Goal: Contribute content: Add original content to the website for others to see

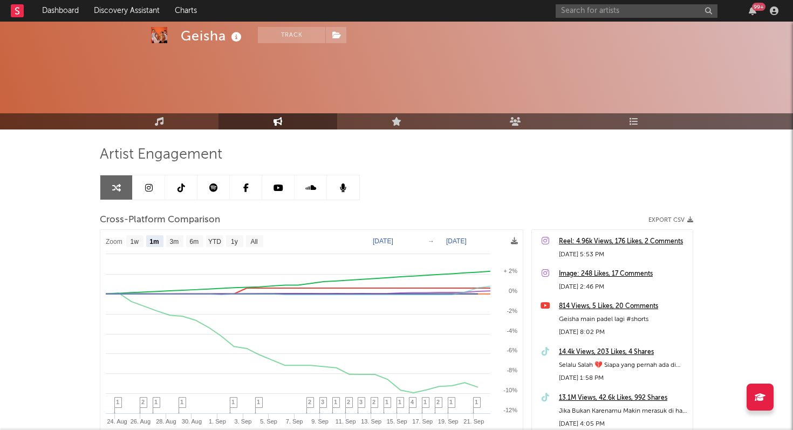
select select "1m"
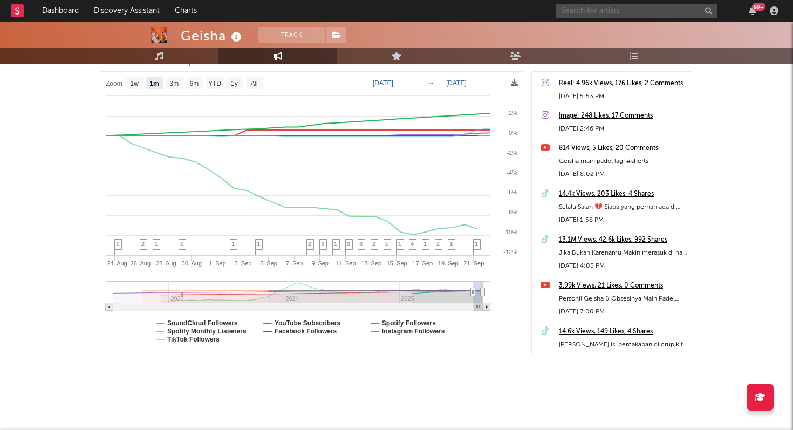
click at [576, 11] on input "text" at bounding box center [637, 10] width 162 height 13
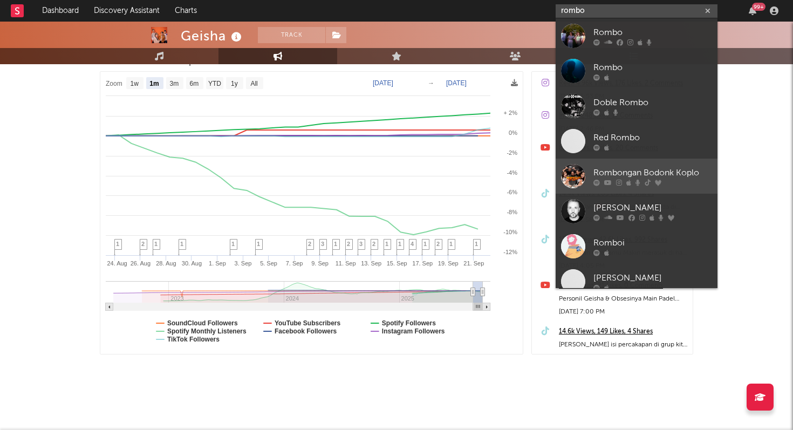
type input "rombo"
click at [630, 173] on div "Rombongan Bodonk Koplo" at bounding box center [653, 172] width 119 height 13
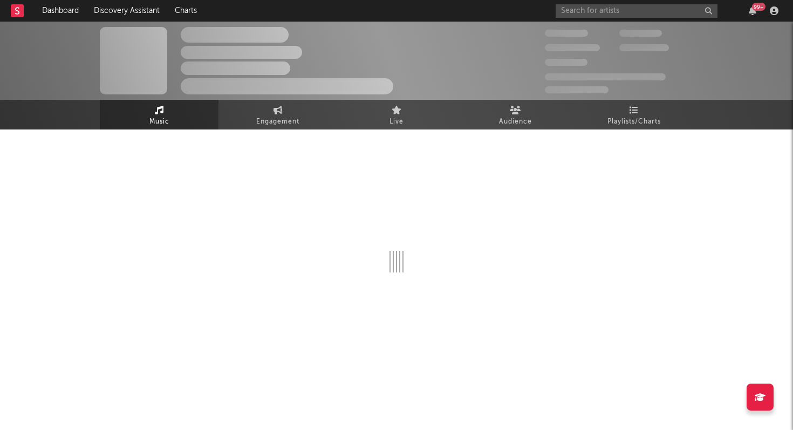
select select "1w"
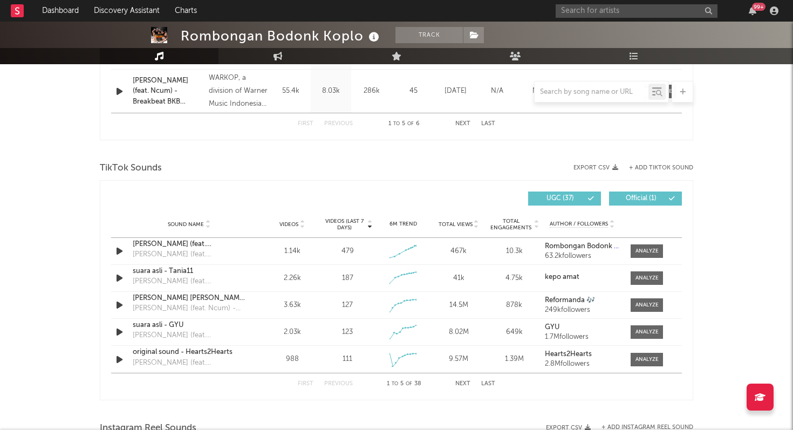
scroll to position [643, 0]
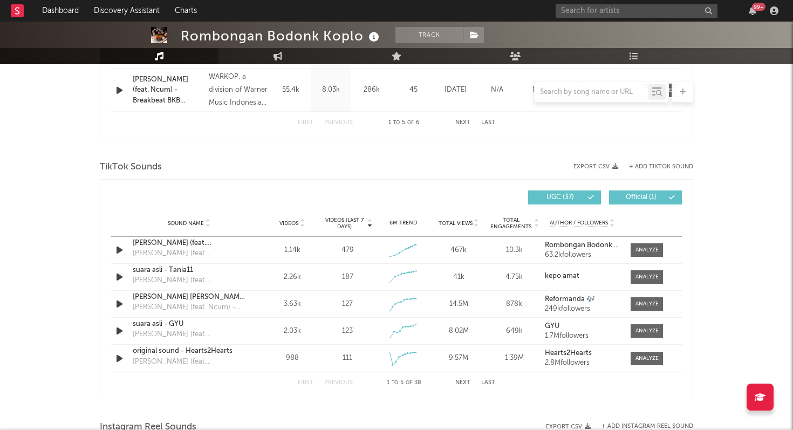
click at [470, 384] on button "Next" at bounding box center [462, 383] width 15 height 6
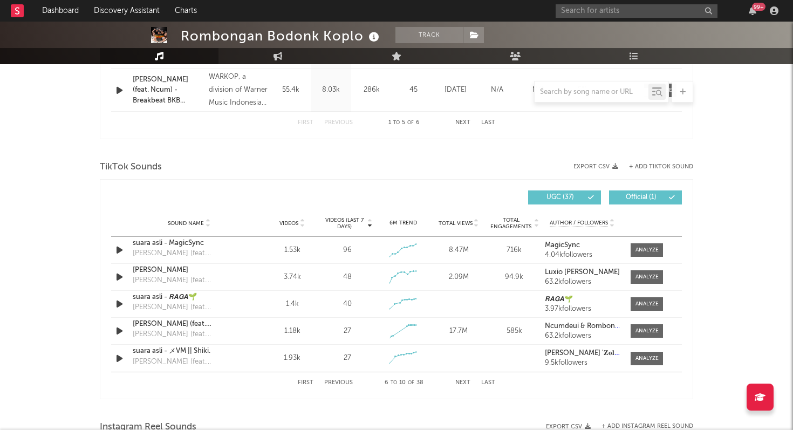
click at [490, 380] on button "Last" at bounding box center [488, 383] width 14 height 6
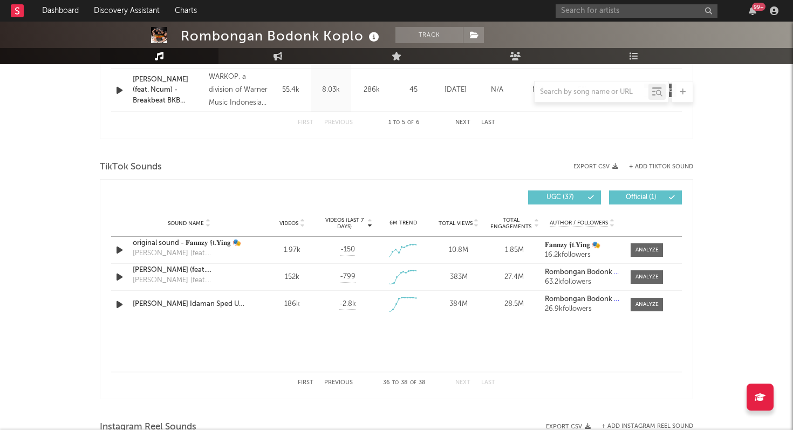
click at [305, 381] on button "First" at bounding box center [306, 383] width 16 height 6
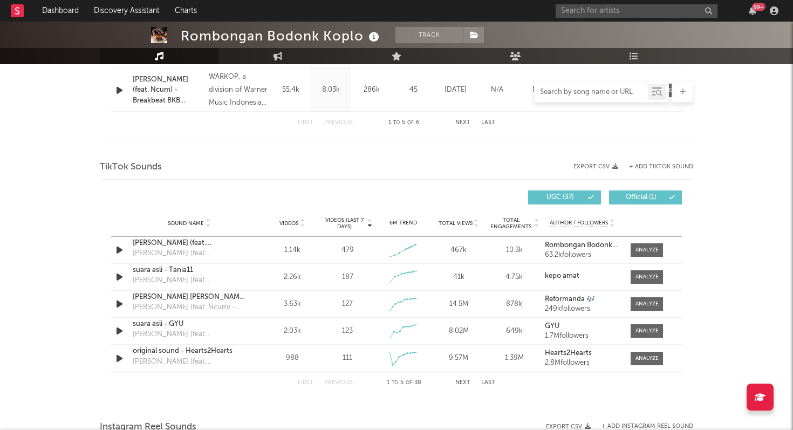
click at [568, 92] on input "text" at bounding box center [592, 92] width 114 height 9
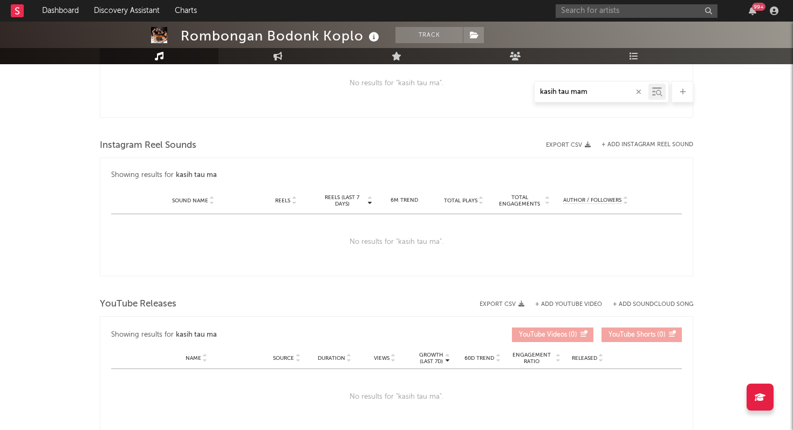
type input "kasih tau mama"
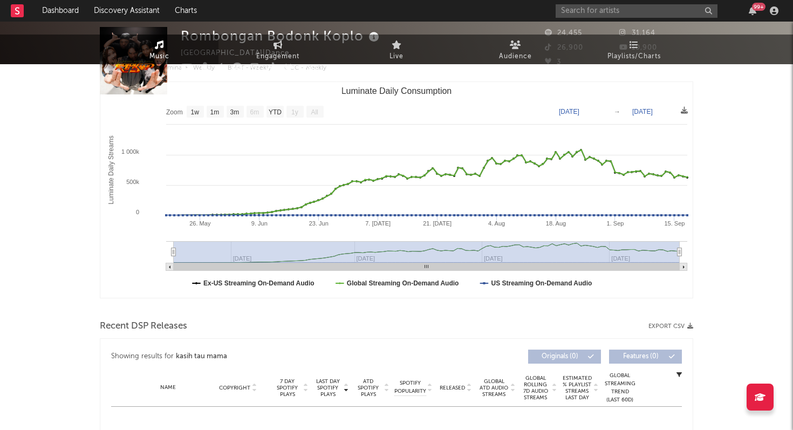
scroll to position [0, 0]
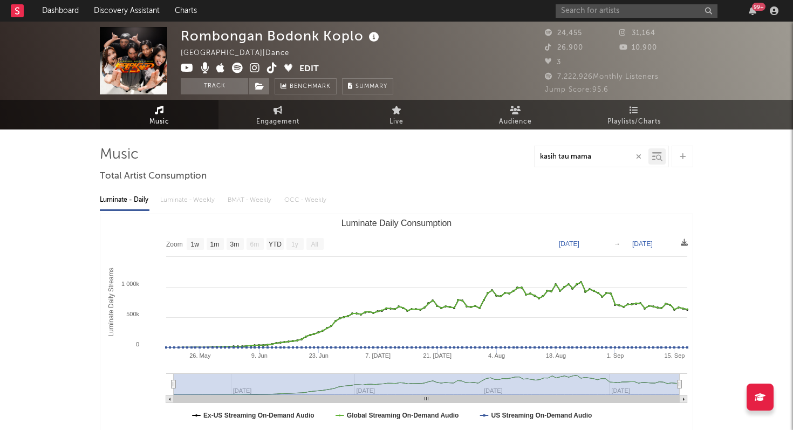
click at [639, 156] on icon "button" at bounding box center [638, 156] width 5 height 7
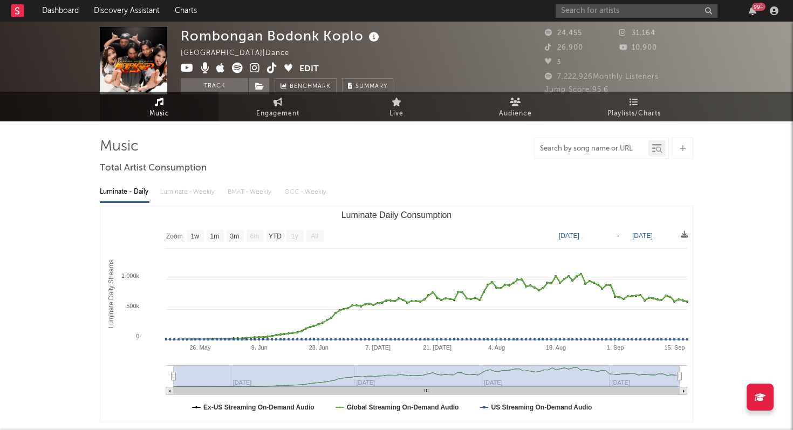
scroll to position [11, 0]
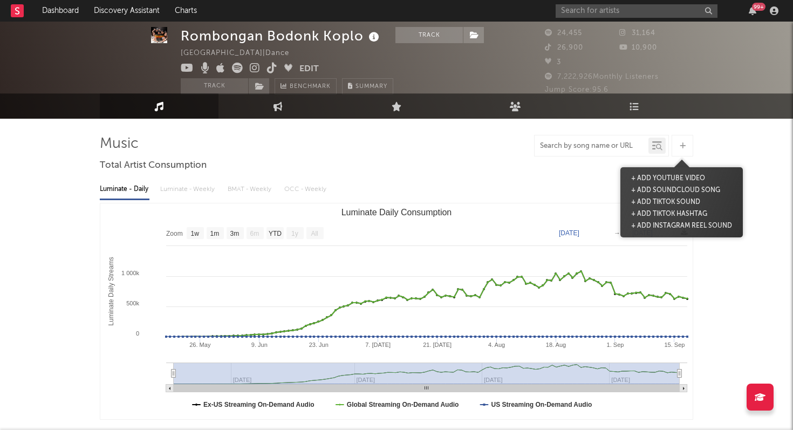
click at [685, 146] on icon at bounding box center [683, 145] width 6 height 7
click at [678, 204] on button "+ Add TikTok Sound" at bounding box center [666, 202] width 74 height 12
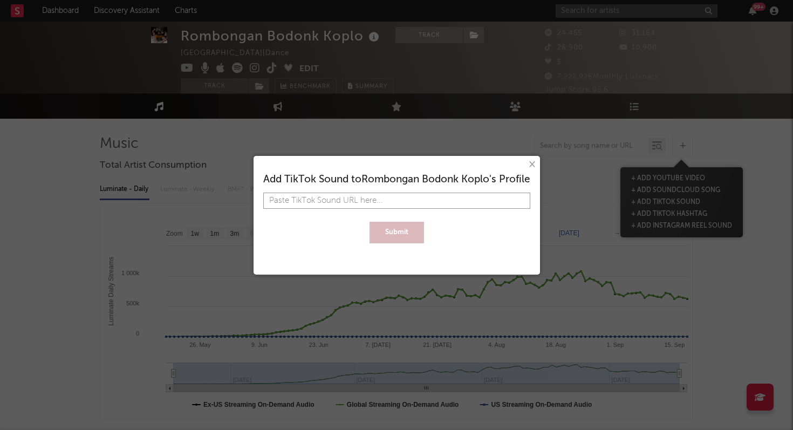
click at [473, 198] on input "text" at bounding box center [396, 201] width 267 height 16
paste input "spotify:album:4VFwqb1N4CvkB00X2noeup"
type input "spotify:album:4VFwqb1N4CvkB00X2noeup"
paste input "[URL][DOMAIN_NAME]"
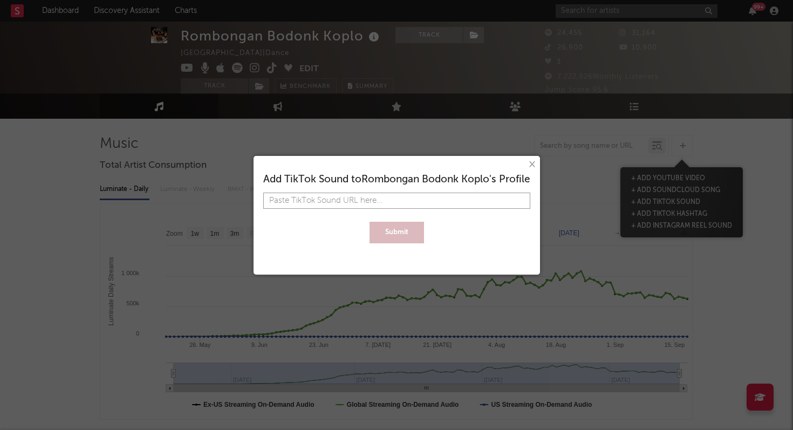
type input "[URL][DOMAIN_NAME]"
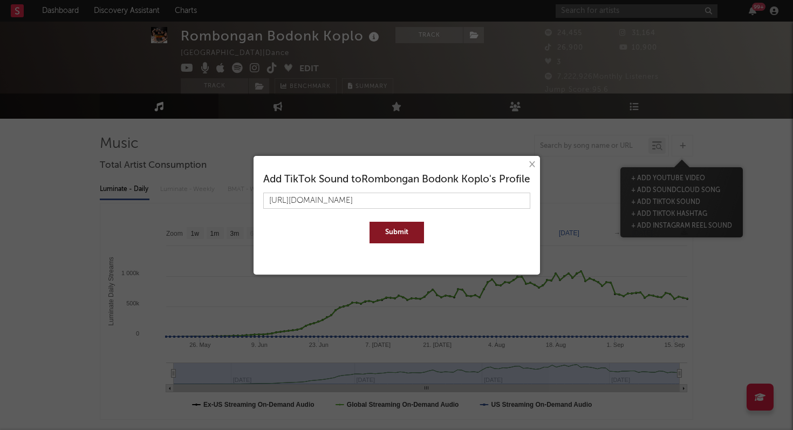
click at [408, 230] on button "Submit" at bounding box center [397, 233] width 54 height 22
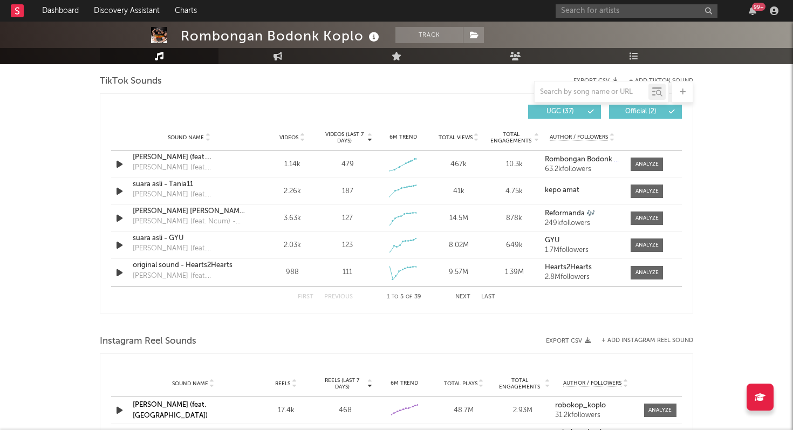
scroll to position [740, 0]
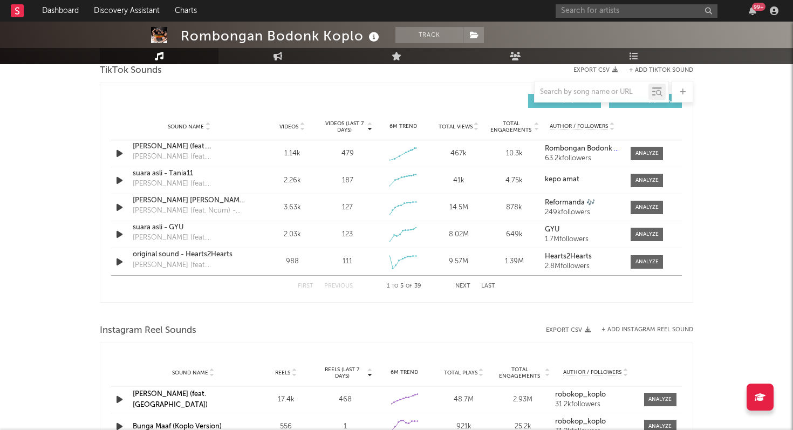
click at [493, 283] on button "Last" at bounding box center [488, 286] width 14 height 6
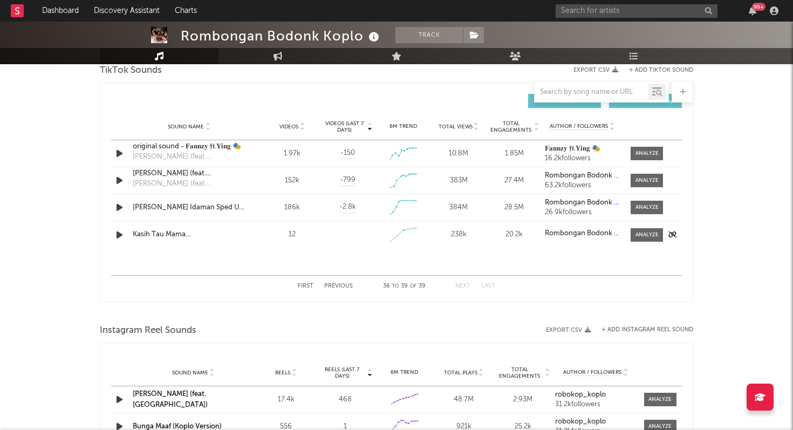
click at [212, 236] on div "Kasih Tau Mama ([PERSON_NAME])" at bounding box center [189, 234] width 113 height 11
click at [642, 236] on div at bounding box center [647, 235] width 23 height 8
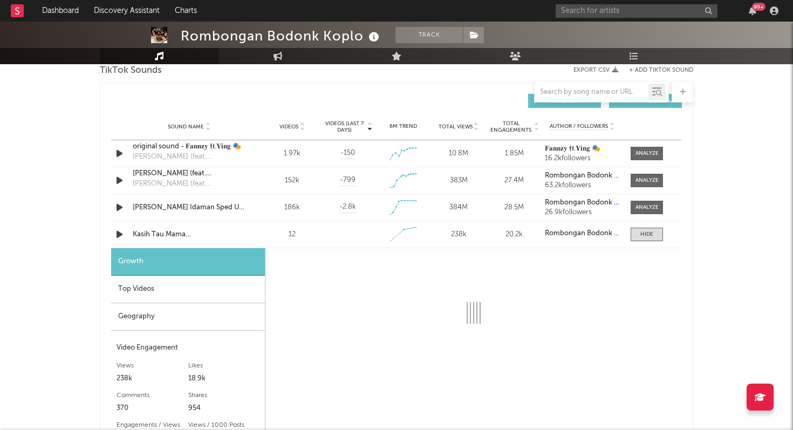
select select "1w"
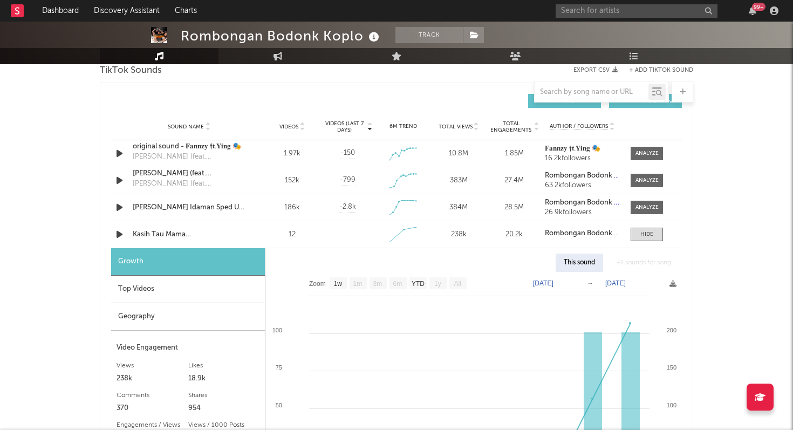
click at [139, 290] on div "Top Videos" at bounding box center [188, 290] width 154 height 28
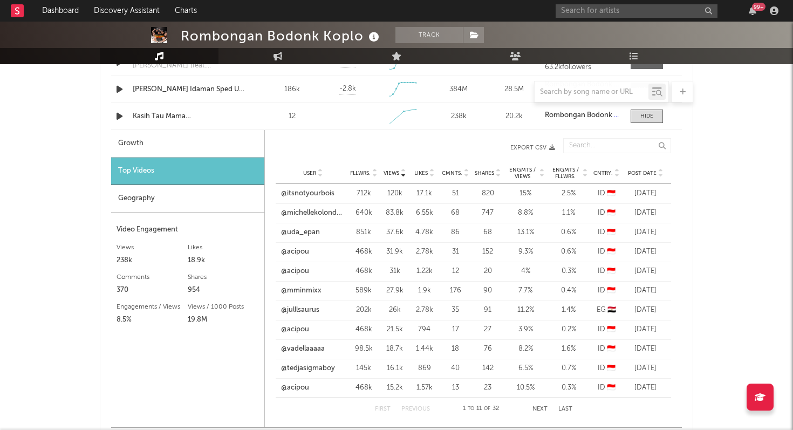
scroll to position [870, 0]
